Goal: Find specific page/section: Find specific page/section

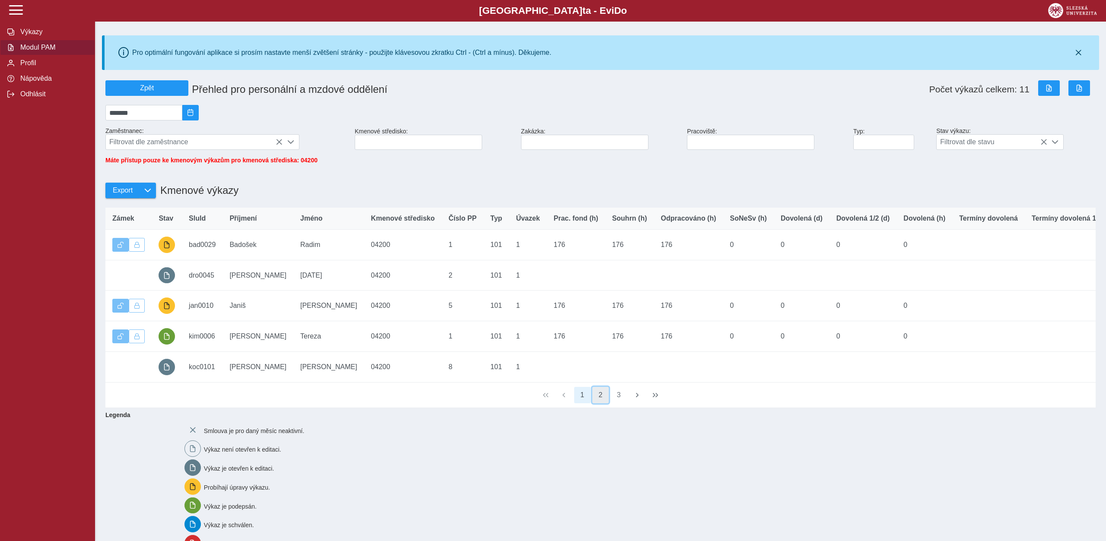
click at [600, 402] on button "2" at bounding box center [600, 395] width 16 height 16
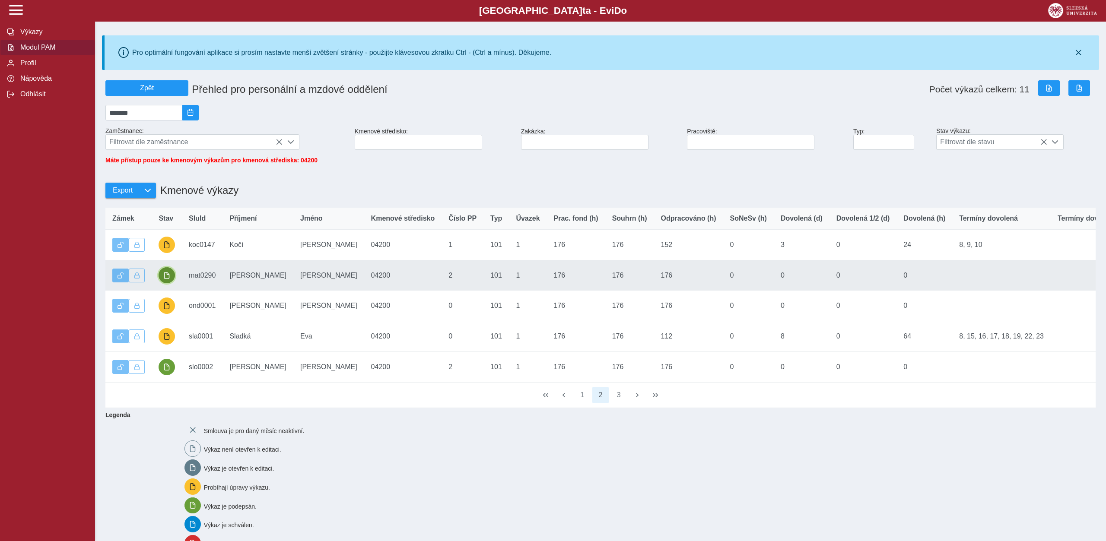
click at [166, 277] on span "button" at bounding box center [166, 275] width 7 height 7
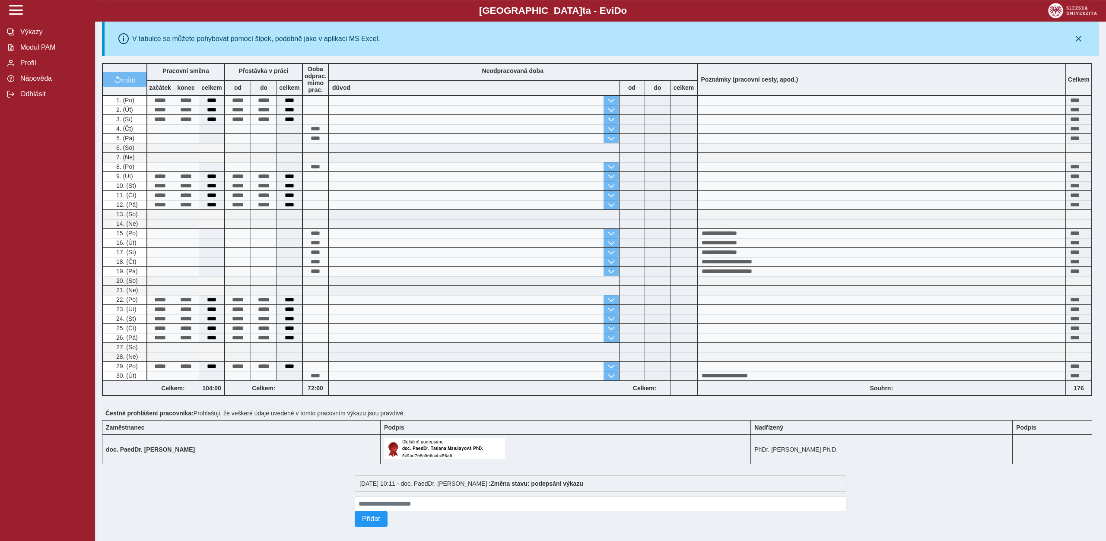
scroll to position [190, 0]
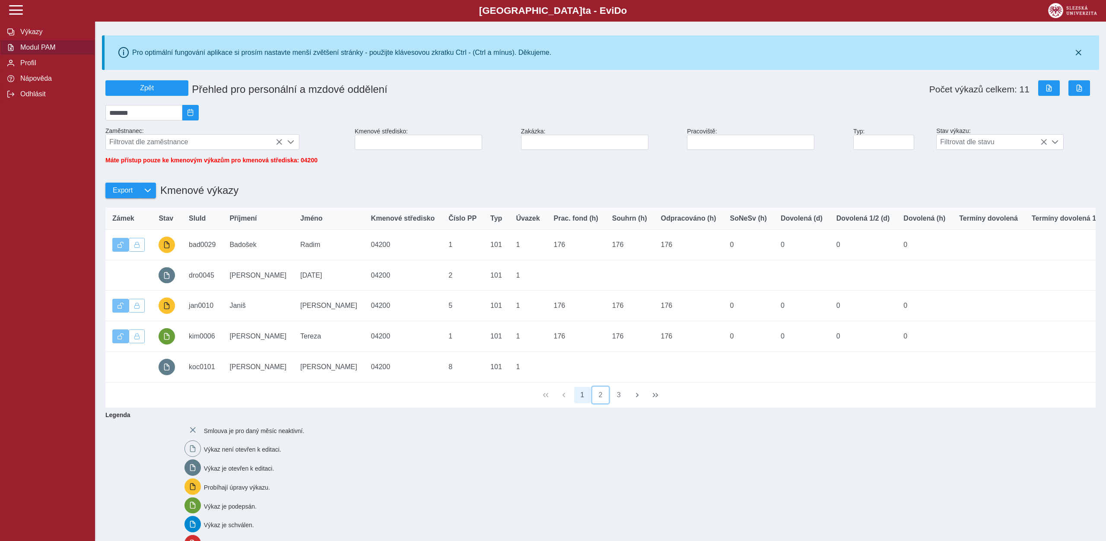
click at [608, 398] on button "2" at bounding box center [600, 395] width 16 height 16
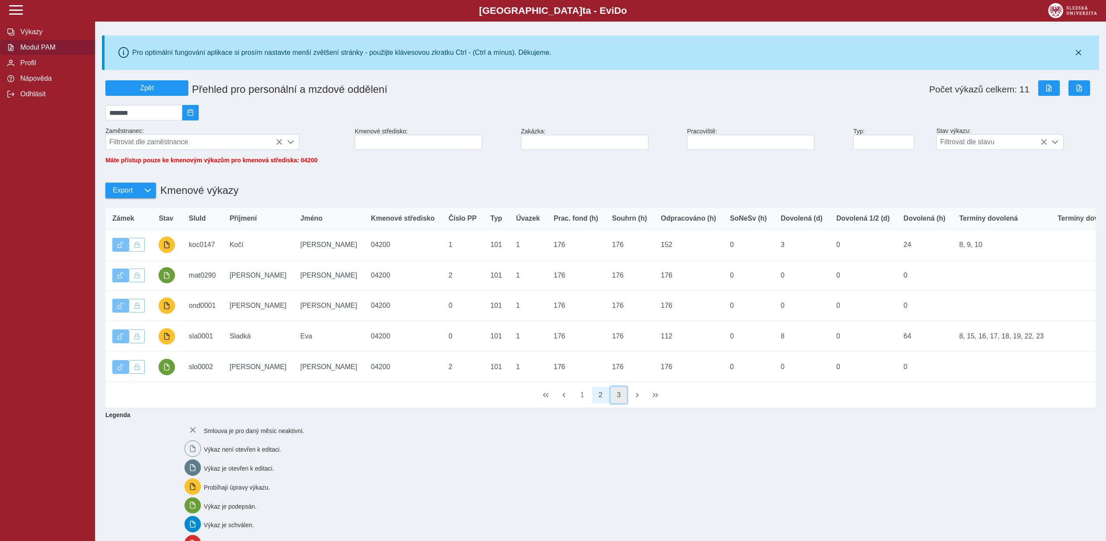
click at [619, 401] on button "3" at bounding box center [619, 395] width 16 height 16
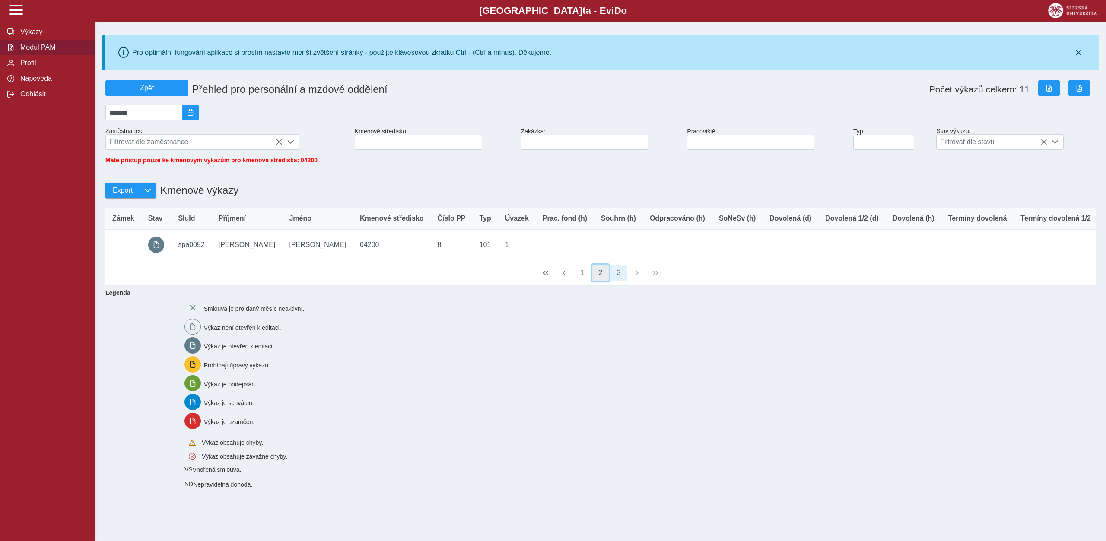
click at [602, 279] on button "2" at bounding box center [600, 273] width 16 height 16
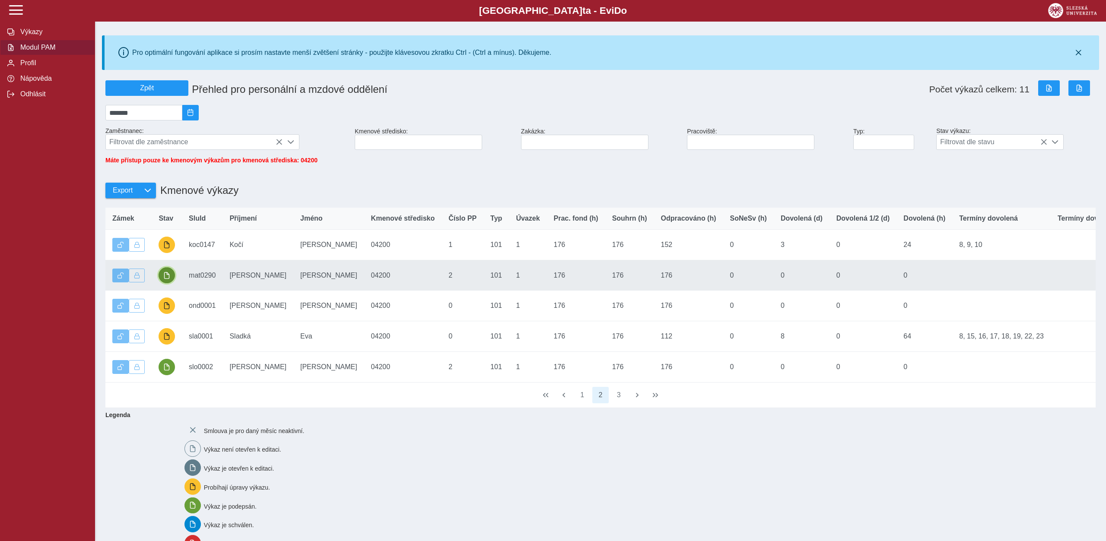
click at [172, 278] on button "button" at bounding box center [167, 275] width 16 height 16
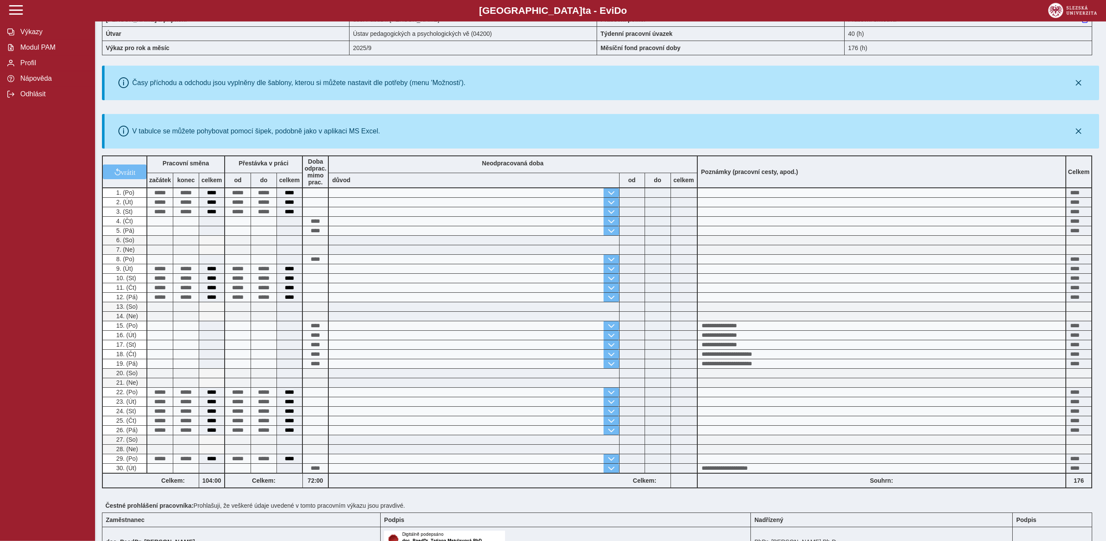
scroll to position [45, 0]
